Goal: Complete application form

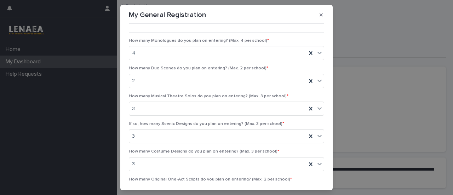
scroll to position [325, 0]
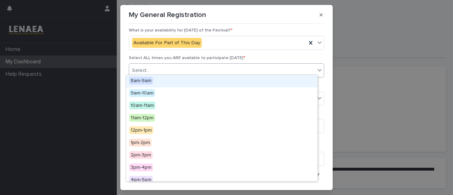
click at [237, 69] on div "Select..." at bounding box center [222, 71] width 186 height 12
type input "**"
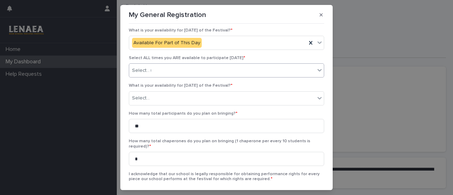
click at [206, 65] on div "Select... **" at bounding box center [222, 71] width 186 height 12
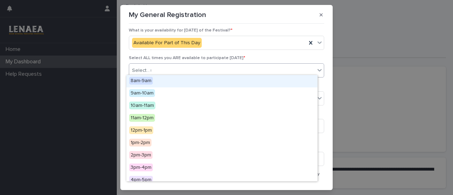
click at [206, 65] on div "Select... **" at bounding box center [222, 71] width 186 height 12
click at [199, 76] on div "8am-9am" at bounding box center [221, 81] width 191 height 12
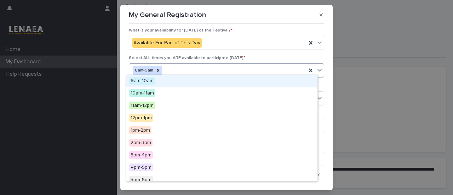
click at [218, 67] on div "8am-9am **" at bounding box center [217, 70] width 177 height 12
click at [203, 83] on div "9am-10am" at bounding box center [221, 81] width 191 height 12
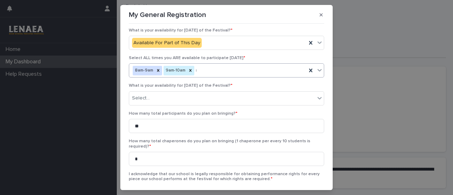
click at [215, 69] on div "8am-9am 9am-10am **" at bounding box center [217, 70] width 177 height 12
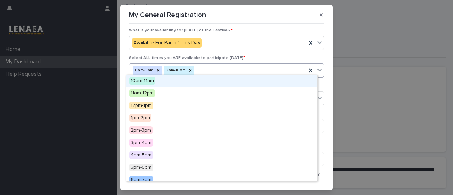
click at [210, 83] on div "10am-11am" at bounding box center [221, 81] width 191 height 12
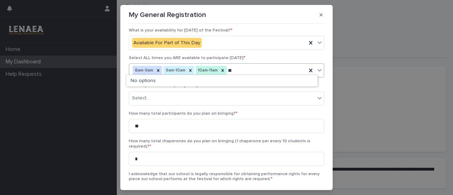
type input "*"
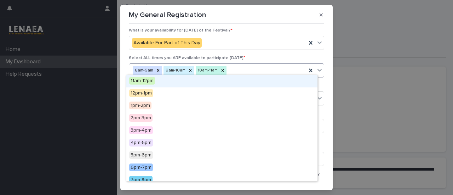
click at [240, 80] on div "11am-12pm" at bounding box center [221, 81] width 191 height 12
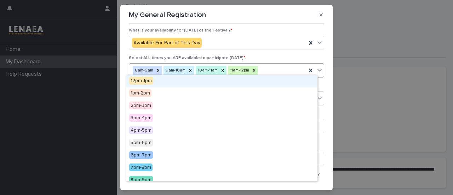
click at [261, 70] on div "8am-9am 9am-10am 10am-11am 11am-12pm" at bounding box center [217, 70] width 177 height 12
click at [252, 85] on div "12pm-1pm" at bounding box center [221, 81] width 191 height 12
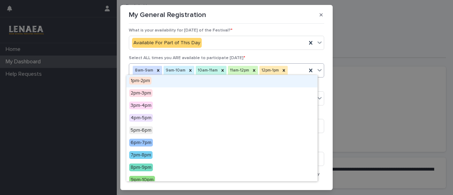
drag, startPoint x: 273, startPoint y: 62, endPoint x: 282, endPoint y: 60, distance: 9.0
click at [282, 60] on div "Select ALL times you ARE available to participate [DATE] * option 12pm-1pm, sel…" at bounding box center [226, 70] width 195 height 28
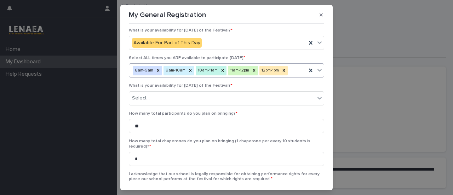
click at [295, 68] on div "8am-9am 9am-10am 10am-11am 11am-12pm 12pm-1pm" at bounding box center [217, 70] width 177 height 12
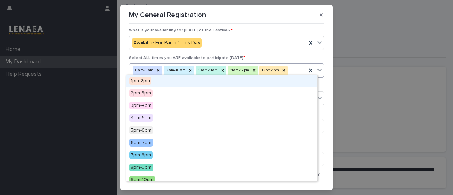
click at [295, 68] on div "8am-9am 9am-10am 10am-11am 11am-12pm 12pm-1pm" at bounding box center [217, 70] width 177 height 12
click at [269, 79] on div "1pm-2pm" at bounding box center [221, 81] width 191 height 12
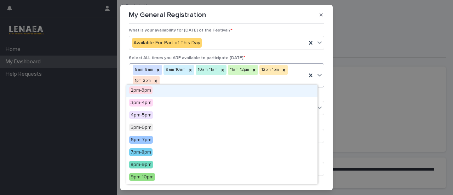
click at [287, 77] on div "8am-9am 9am-10am 10am-11am 11am-12pm 12pm-1pm 1pm-2pm" at bounding box center [217, 75] width 177 height 23
click at [279, 89] on div "2pm-3pm" at bounding box center [221, 90] width 191 height 12
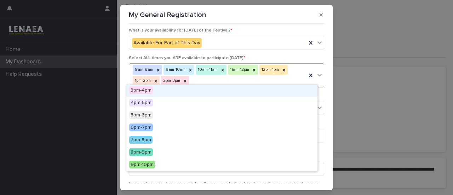
click at [286, 80] on div "8am-9am 9am-10am 10am-11am 11am-12pm 12pm-1pm 1pm-2pm 2pm-3pm" at bounding box center [217, 75] width 177 height 23
click at [276, 90] on div "3pm-4pm" at bounding box center [221, 90] width 191 height 12
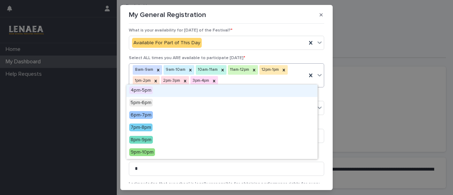
click at [284, 77] on div "8am-9am 9am-10am 10am-11am 11am-12pm 12pm-1pm 1pm-2pm 2pm-3pm 3pm-4pm" at bounding box center [217, 75] width 177 height 23
click at [273, 89] on div "4pm-5pm" at bounding box center [221, 90] width 191 height 12
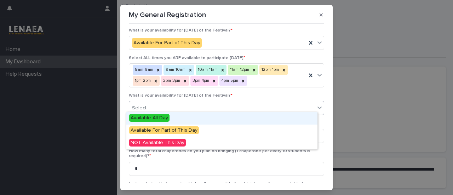
click at [247, 103] on div "Select..." at bounding box center [222, 108] width 186 height 12
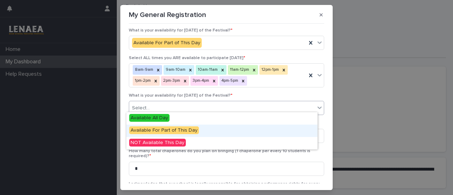
click at [218, 127] on div "Available For Part of This Day" at bounding box center [221, 130] width 191 height 12
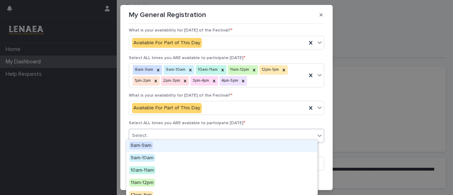
click at [231, 133] on div "Select..." at bounding box center [222, 136] width 186 height 12
click at [244, 146] on div "8am-9am" at bounding box center [221, 146] width 191 height 12
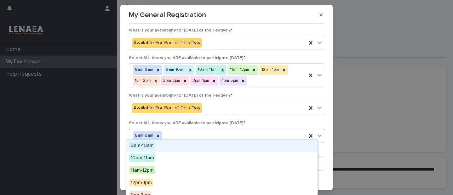
click at [251, 132] on div "8am-9am" at bounding box center [217, 135] width 177 height 12
click at [238, 148] on div "9am-10am" at bounding box center [221, 146] width 191 height 12
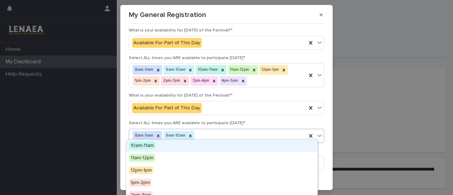
click at [241, 134] on div "8am-9am 9am-10am" at bounding box center [217, 135] width 177 height 12
click at [232, 147] on div "10am-11am" at bounding box center [221, 146] width 191 height 12
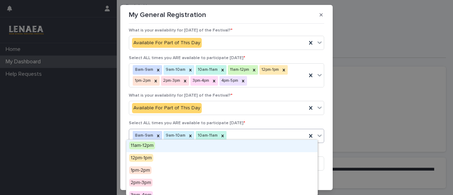
click at [238, 135] on div "8am-9am 9am-10am 10am-11am" at bounding box center [217, 135] width 177 height 12
click at [229, 145] on div "11am-12pm" at bounding box center [221, 146] width 191 height 12
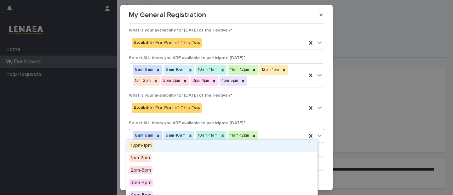
click at [260, 133] on div "8am-9am 9am-10am 10am-11am 11am-12pm" at bounding box center [217, 135] width 177 height 12
click at [255, 147] on div "12pm-1pm" at bounding box center [221, 146] width 191 height 12
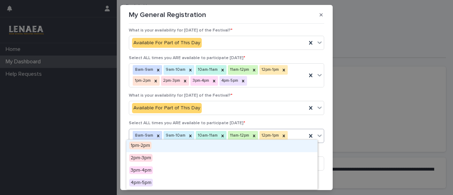
click at [289, 135] on div "8am-9am 9am-10am 10am-11am 11am-12pm 12pm-1pm" at bounding box center [217, 135] width 177 height 12
click at [284, 146] on div "1pm-2pm" at bounding box center [221, 146] width 191 height 12
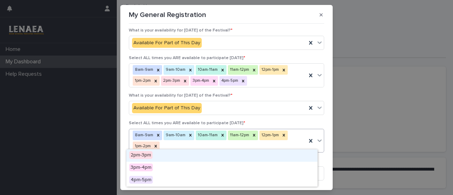
click at [290, 140] on div "8am-9am 9am-10am 10am-11am 11am-12pm 12pm-1pm 1pm-2pm" at bounding box center [217, 140] width 177 height 23
click at [267, 150] on div "2pm-3pm" at bounding box center [221, 155] width 191 height 12
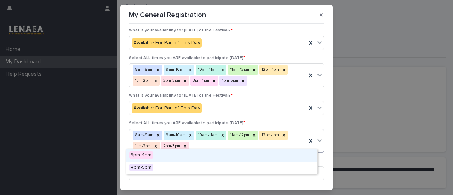
click at [264, 144] on div "8am-9am 9am-10am 10am-11am 11am-12pm 12pm-1pm 1pm-2pm 2pm-3pm" at bounding box center [217, 140] width 177 height 23
click at [255, 154] on div "3pm-4pm" at bounding box center [221, 155] width 191 height 12
click at [257, 142] on div "8am-9am 9am-10am 10am-11am 11am-12pm 12pm-1pm 1pm-2pm 2pm-3pm 3pm-4pm" at bounding box center [217, 140] width 177 height 23
click at [252, 152] on div "4pm-5pm" at bounding box center [221, 155] width 191 height 12
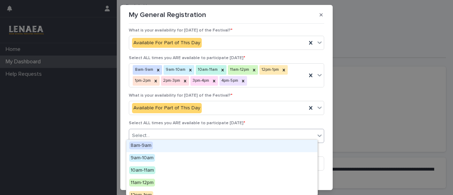
click at [182, 132] on div "Select..." at bounding box center [222, 136] width 186 height 12
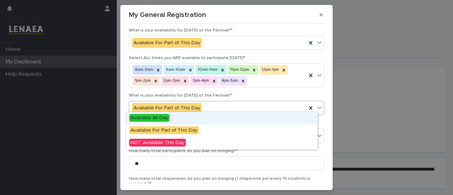
click at [208, 105] on div "Available For Part of This Day" at bounding box center [217, 108] width 177 height 12
click at [195, 117] on div "Available All Day" at bounding box center [221, 118] width 191 height 12
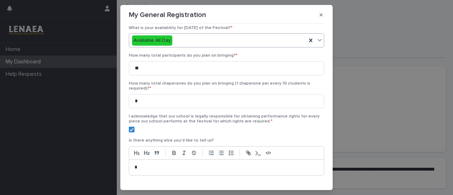
scroll to position [409, 0]
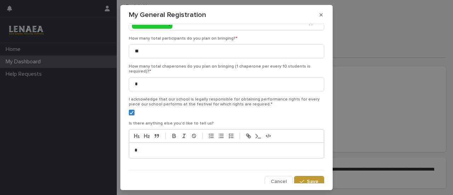
click at [264, 149] on p at bounding box center [224, 150] width 181 height 7
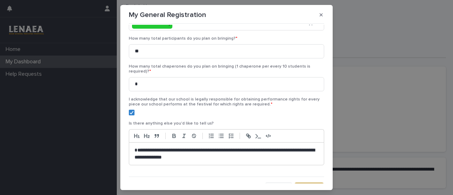
click at [251, 147] on p "**********" at bounding box center [224, 154] width 181 height 14
click at [264, 152] on p "**********" at bounding box center [224, 154] width 181 height 14
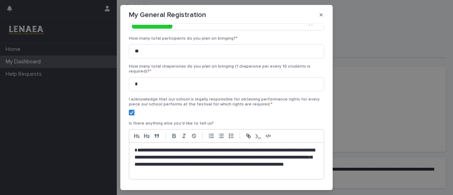
scroll to position [430, 0]
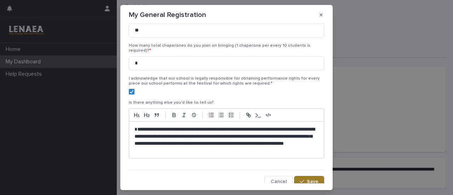
click at [308, 179] on span "Save" at bounding box center [313, 181] width 12 height 5
